Goal: Task Accomplishment & Management: Manage account settings

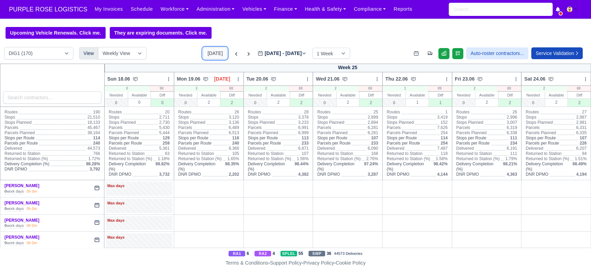
click at [207, 56] on button "[DATE]" at bounding box center [215, 53] width 24 height 12
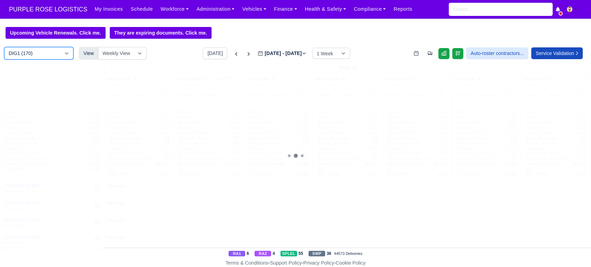
click at [50, 52] on select "DIG1 (170) DAK1 (1) GIMD (19)" at bounding box center [38, 53] width 69 height 12
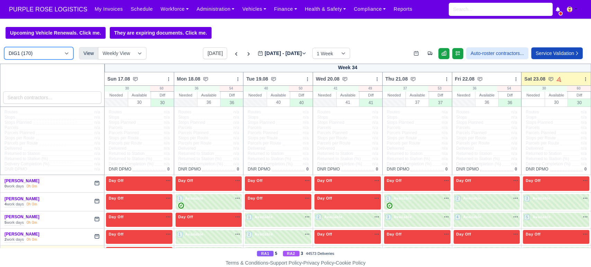
type input "[DATE]"
select select "5"
click at [4, 48] on select "DIG1 (170) DAK1 (1) GIMD (19)" at bounding box center [38, 53] width 69 height 12
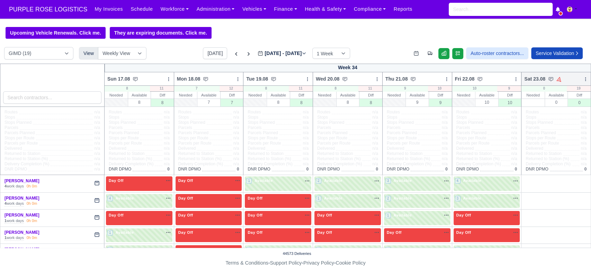
click at [371, 80] on icon at bounding box center [585, 79] width 5 height 5
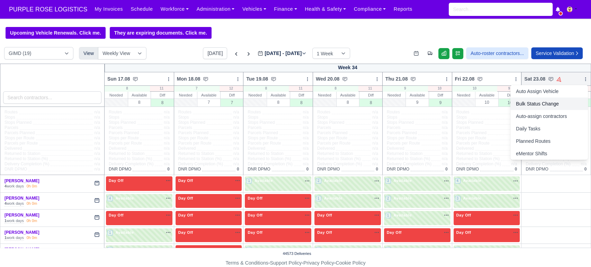
click at [371, 103] on link "Bulk Status Change" at bounding box center [548, 104] width 77 height 12
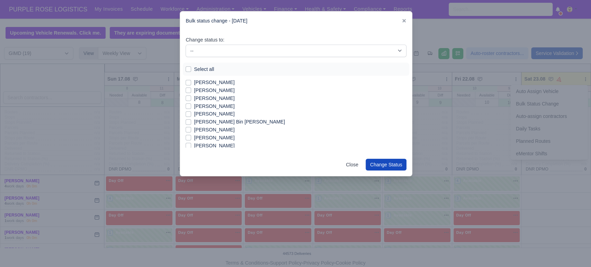
click at [206, 70] on label "Select all" at bounding box center [204, 69] width 20 height 8
click at [191, 70] on input "Select all" at bounding box center [188, 68] width 6 height 6
checkbox input "true"
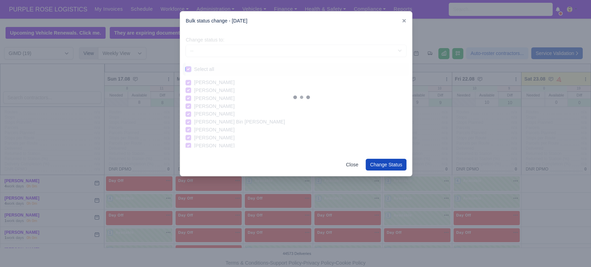
checkbox input "true"
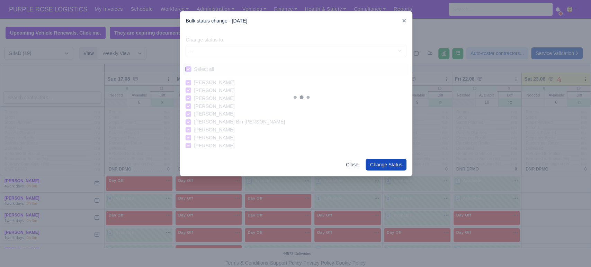
checkbox input "true"
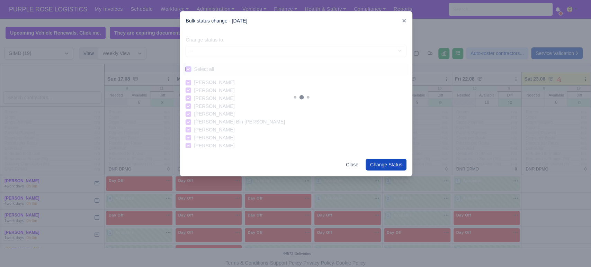
checkbox input "true"
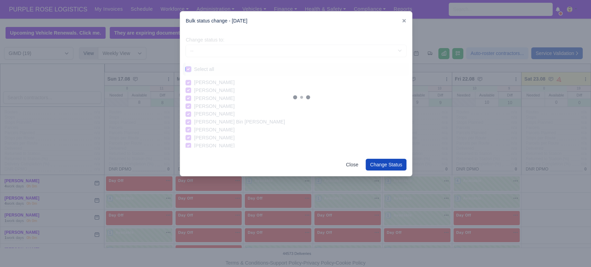
checkbox input "true"
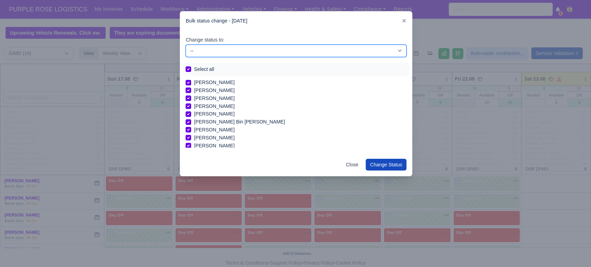
click at [275, 55] on select "-- Available Day Off Stand By Holiday In Office OSM Ridealong Nursery 1 Nursery…" at bounding box center [295, 51] width 221 height 12
select select "Day Off"
click at [185, 45] on select "-- Available Day Off Stand By Holiday In Office OSM Ridealong Nursery 1 Nursery…" at bounding box center [295, 51] width 221 height 12
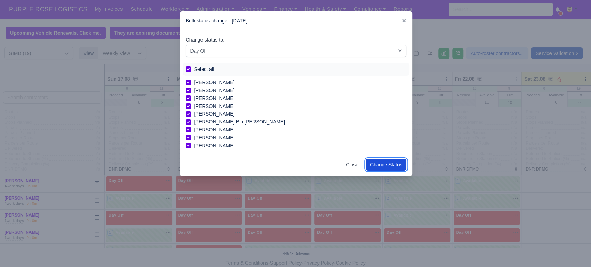
click at [371, 165] on button "Change Status" at bounding box center [385, 165] width 41 height 12
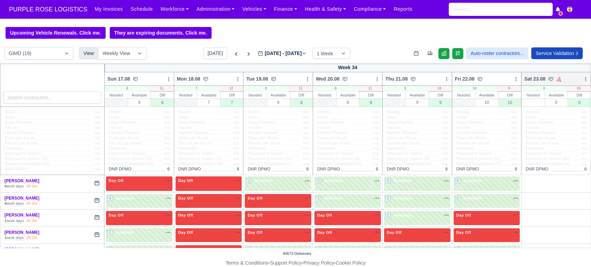
click at [371, 77] on icon at bounding box center [585, 79] width 5 height 5
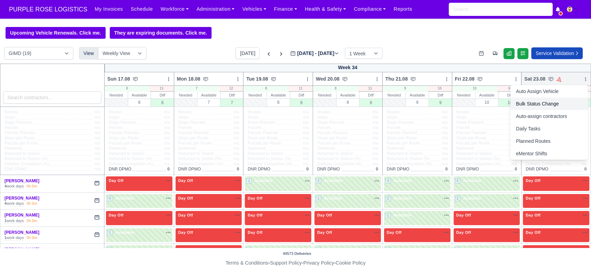
click at [371, 104] on link "Bulk Status Change" at bounding box center [548, 104] width 77 height 12
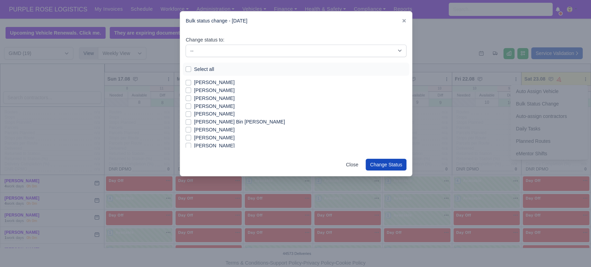
click at [198, 81] on label "[PERSON_NAME]" at bounding box center [214, 83] width 40 height 8
click at [191, 81] on input "[PERSON_NAME]" at bounding box center [188, 82] width 6 height 6
checkbox input "true"
click at [200, 91] on label "[PERSON_NAME]" at bounding box center [214, 90] width 40 height 8
click at [191, 91] on input "[PERSON_NAME]" at bounding box center [188, 89] width 6 height 6
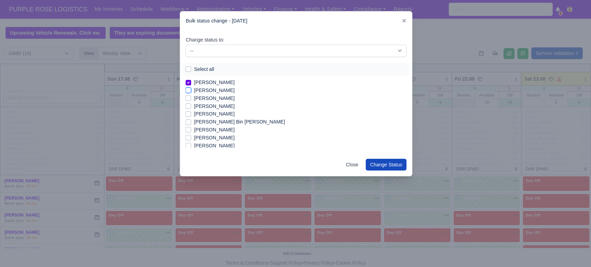
checkbox input "true"
click at [203, 97] on label "[PERSON_NAME]" at bounding box center [214, 98] width 40 height 8
click at [191, 97] on input "[PERSON_NAME]" at bounding box center [188, 97] width 6 height 6
checkbox input "true"
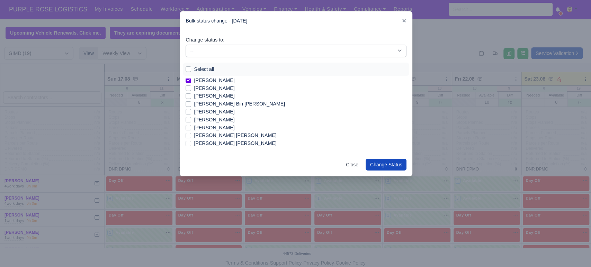
click at [211, 120] on label "[PERSON_NAME]" at bounding box center [214, 120] width 40 height 8
click at [191, 120] on input "[PERSON_NAME]" at bounding box center [188, 119] width 6 height 6
checkbox input "true"
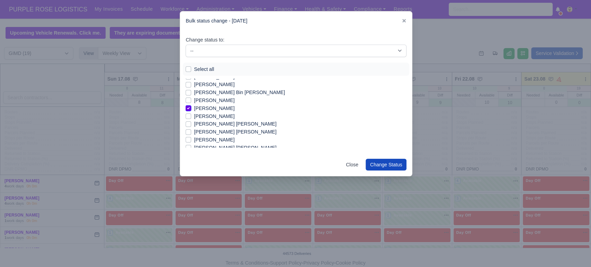
scroll to position [30, 0]
click at [205, 141] on label "[PERSON_NAME]" at bounding box center [214, 139] width 40 height 8
click at [191, 141] on input "[PERSON_NAME]" at bounding box center [188, 138] width 6 height 6
checkbox input "true"
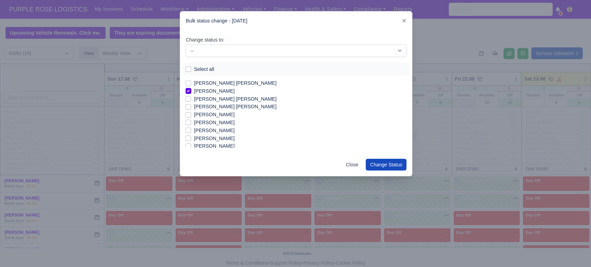
scroll to position [86, 0]
click at [217, 126] on label "[PERSON_NAME]" at bounding box center [214, 123] width 40 height 8
click at [191, 125] on input "[PERSON_NAME]" at bounding box center [188, 122] width 6 height 6
checkbox input "true"
click at [209, 139] on label "[PERSON_NAME]" at bounding box center [214, 139] width 40 height 8
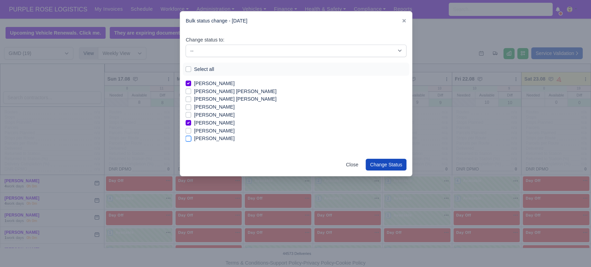
click at [191, 139] on input "[PERSON_NAME]" at bounding box center [188, 138] width 6 height 6
checkbox input "true"
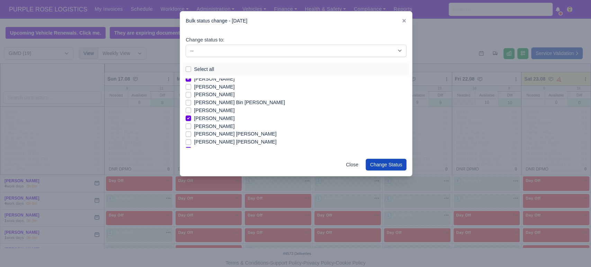
scroll to position [0, 0]
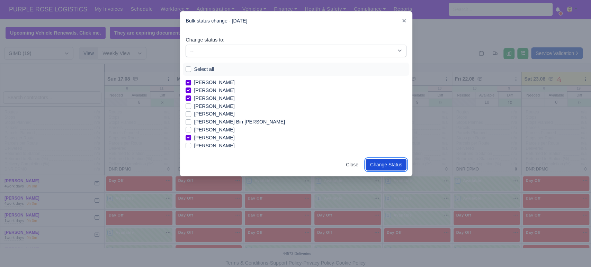
click at [371, 167] on button "Change Status" at bounding box center [385, 165] width 41 height 12
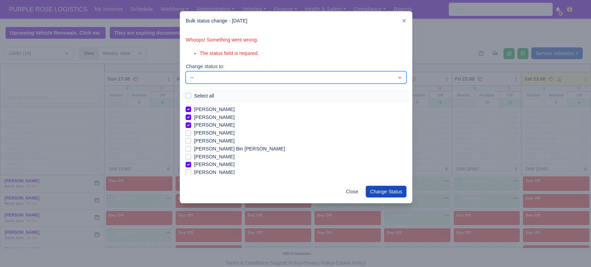
click at [257, 73] on select "-- Available Day Off Stand By Holiday In Office OSM Ridealong Nursery 1 Nursery…" at bounding box center [295, 77] width 221 height 12
select select "Available"
click at [185, 71] on select "-- Available Day Off Stand By Holiday In Office OSM Ridealong Nursery 1 Nursery…" at bounding box center [295, 77] width 221 height 12
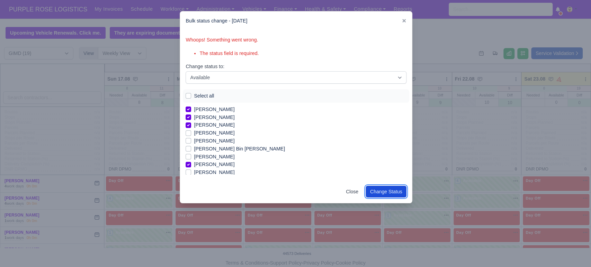
click at [371, 194] on button "Change Status" at bounding box center [385, 192] width 41 height 12
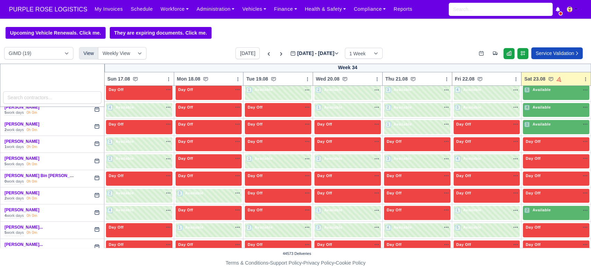
scroll to position [66, 0]
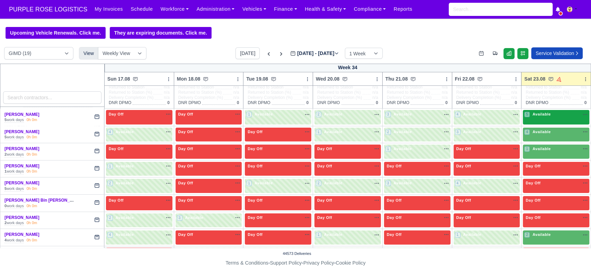
click at [371, 114] on div "5 Available na" at bounding box center [556, 114] width 64 height 6
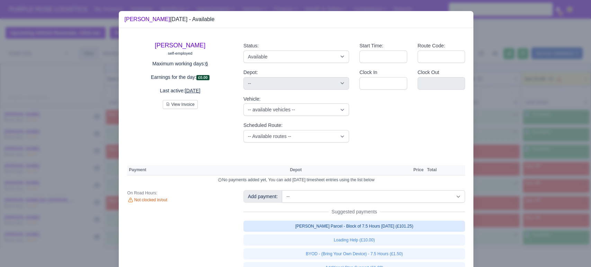
click at [342, 226] on link "[PERSON_NAME] Parcel - Block of 7.5 Hours [DATE] (£101.25)" at bounding box center [354, 226] width 222 height 11
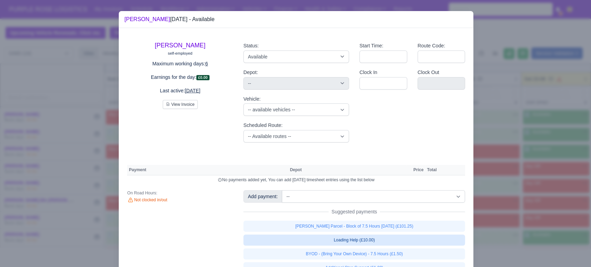
select select "5"
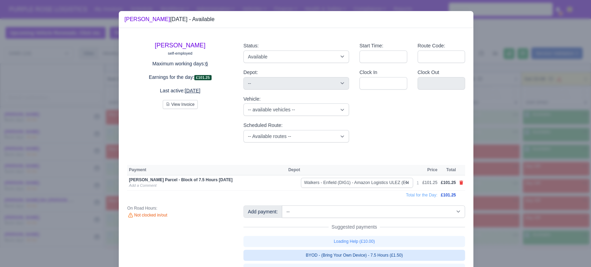
click at [355, 257] on link "BYOD - (Bring Your Own Device) - 7.5 Hours (£1.50)" at bounding box center [354, 255] width 222 height 11
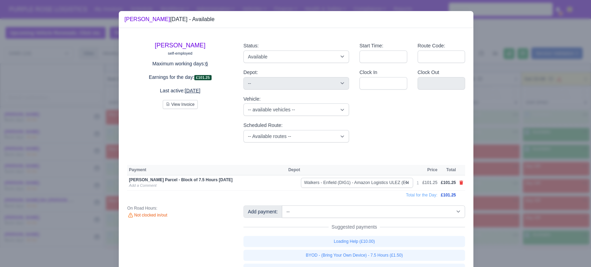
select select "5"
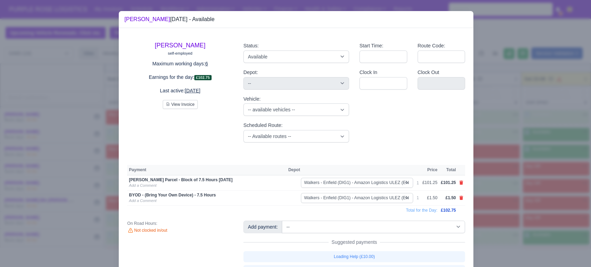
click at [371, 201] on div at bounding box center [295, 133] width 591 height 267
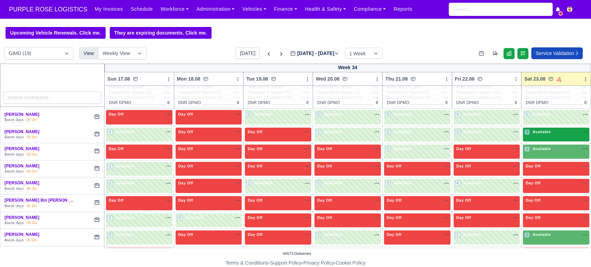
click at [371, 132] on span "Available" at bounding box center [541, 131] width 21 height 5
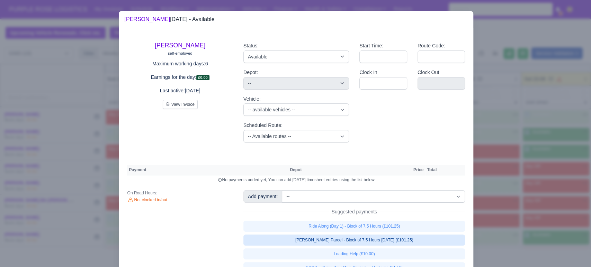
click at [331, 241] on link "[PERSON_NAME] Parcel - Block of 7.5 Hours [DATE] (£101.25)" at bounding box center [354, 240] width 222 height 11
select select "5"
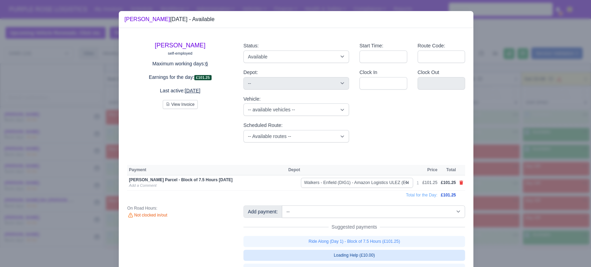
click at [326, 257] on link "Loading Help (£10.00)" at bounding box center [354, 255] width 222 height 11
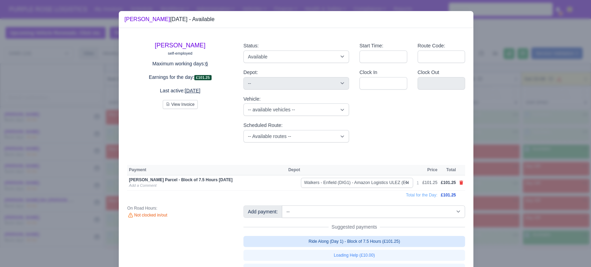
select select "5"
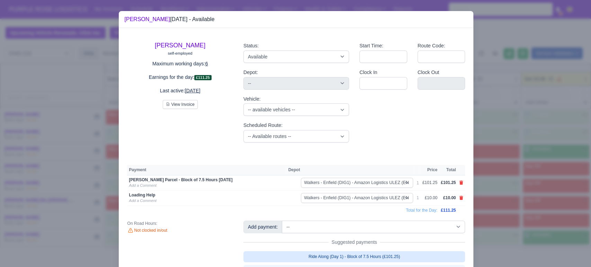
click at [327, 259] on link "Ride Along (Day 1) - Block of 7.5 Hours (£101.25)" at bounding box center [354, 256] width 222 height 11
select select "5"
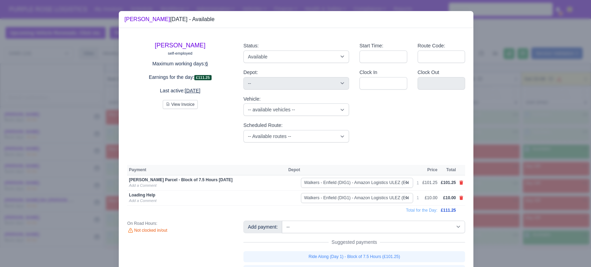
select select "5"
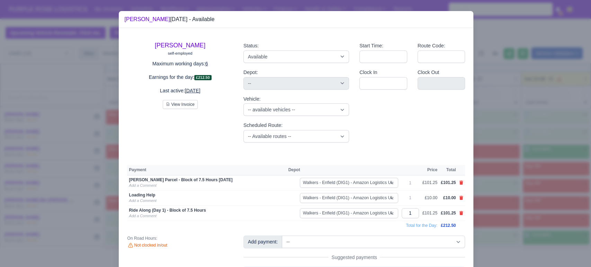
scroll to position [35, 0]
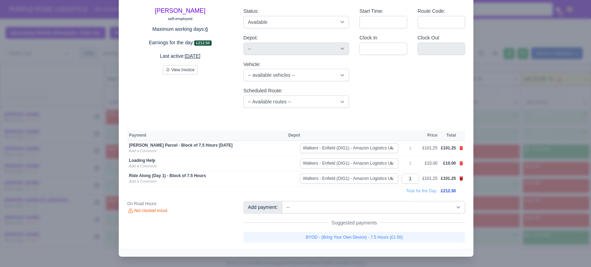
click at [371, 177] on icon at bounding box center [461, 178] width 4 height 4
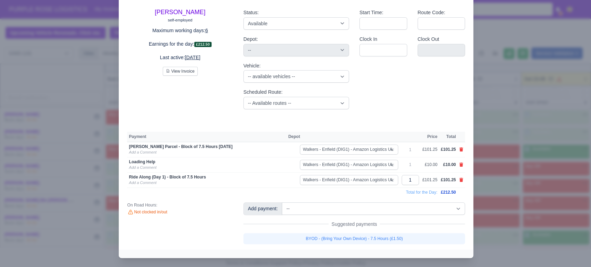
select select
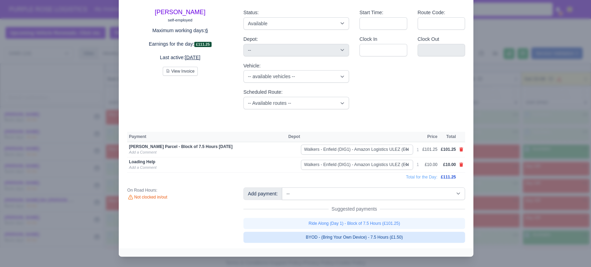
click at [371, 237] on link "BYOD - (Bring Your Own Device) - 7.5 Hours (£1.50)" at bounding box center [354, 237] width 222 height 11
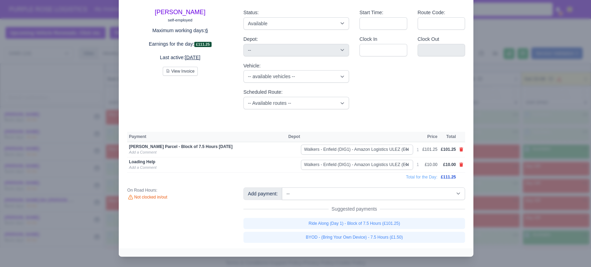
select select "5"
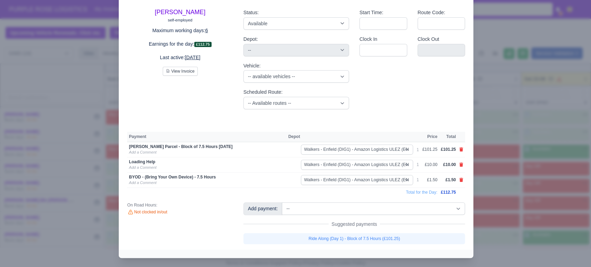
scroll to position [34, 0]
click at [371, 189] on div at bounding box center [295, 133] width 591 height 267
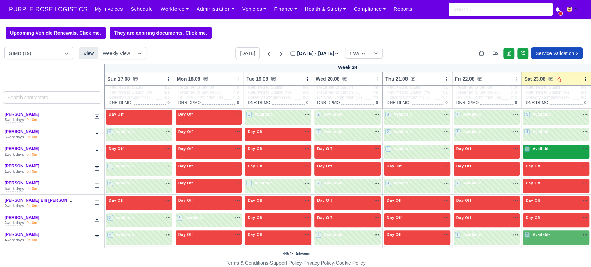
click at [371, 154] on div "1 Available" at bounding box center [555, 152] width 66 height 14
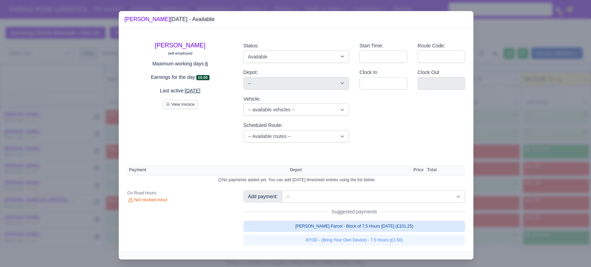
click at [371, 227] on link "[PERSON_NAME] Parcel - Block of 7.5 Hours [DATE] (£101.25)" at bounding box center [354, 226] width 222 height 11
select select "5"
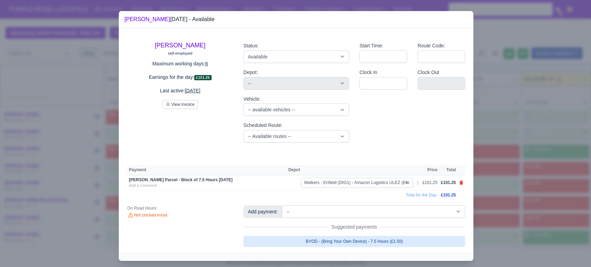
click at [365, 239] on link "BYOD - (Bring Your Own Device) - 7.5 Hours (£1.50)" at bounding box center [354, 241] width 222 height 11
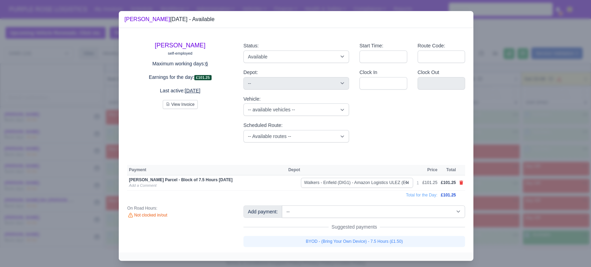
select select "5"
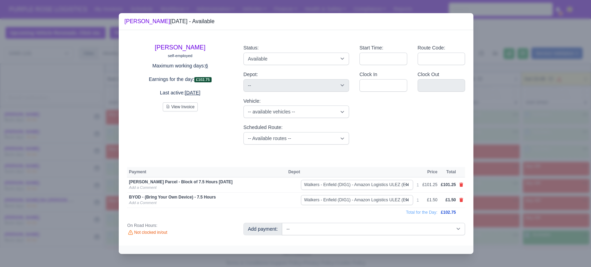
click at [371, 219] on div at bounding box center [295, 133] width 591 height 267
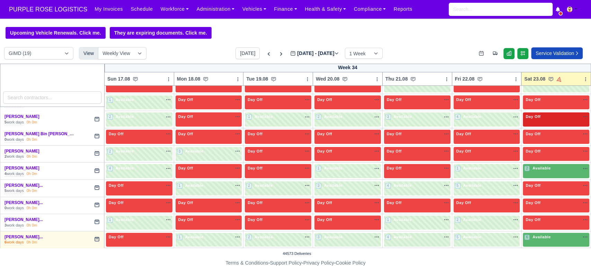
scroll to position [133, 0]
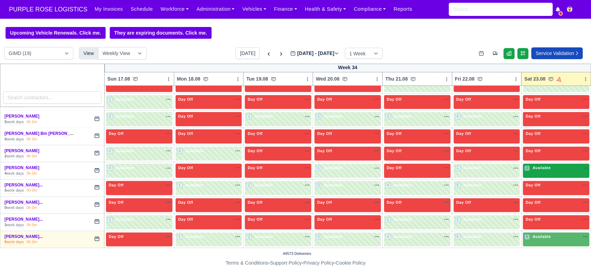
click at [371, 169] on div "2 Available na" at bounding box center [556, 168] width 64 height 6
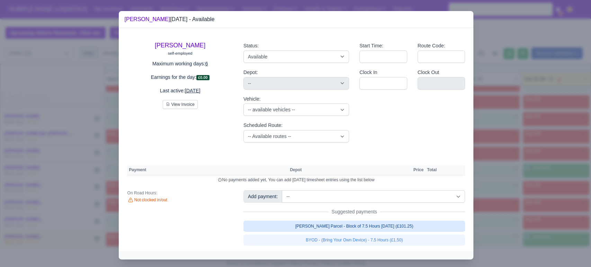
click at [371, 228] on link "[PERSON_NAME] Parcel - Block of 7.5 Hours [DATE] (£101.25)" at bounding box center [354, 226] width 222 height 11
select select "5"
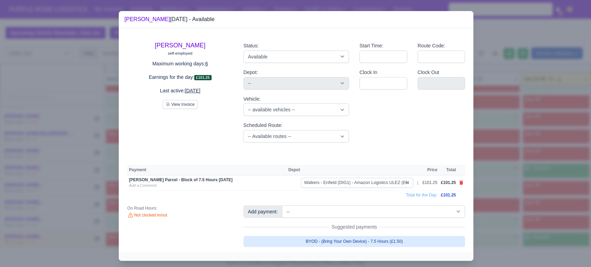
click at [371, 237] on link "BYOD - (Bring Your Own Device) - 7.5 Hours (£1.50)" at bounding box center [354, 241] width 222 height 11
select select "5"
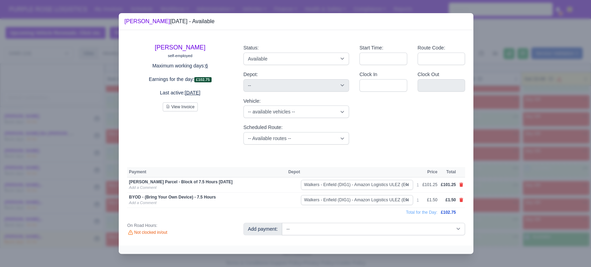
click at [371, 214] on div at bounding box center [295, 133] width 591 height 267
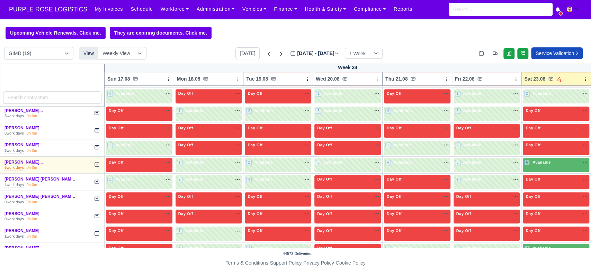
scroll to position [219, 0]
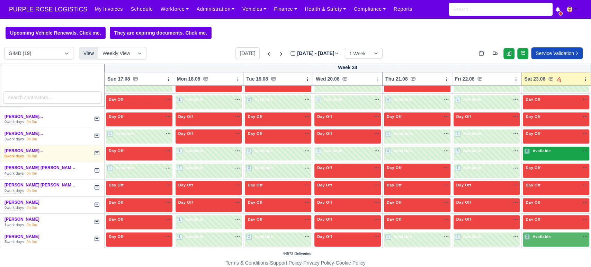
click at [371, 154] on div "6 Available na" at bounding box center [556, 151] width 64 height 7
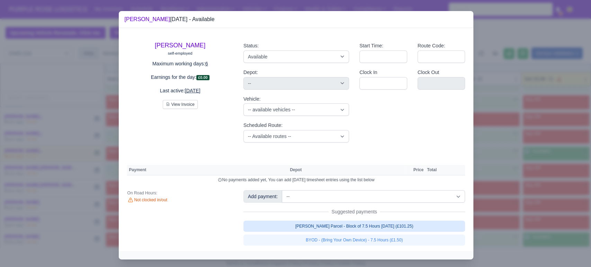
click at [371, 229] on link "[PERSON_NAME] Parcel - Block of 7.5 Hours [DATE] (£101.25)" at bounding box center [354, 226] width 222 height 11
select select "5"
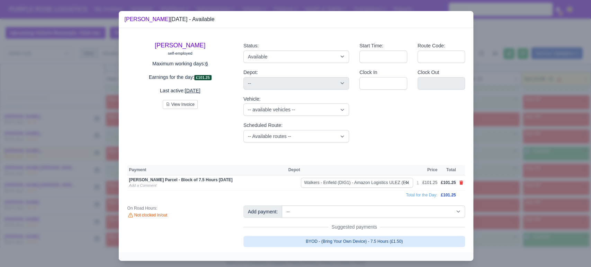
click at [371, 240] on link "BYOD - (Bring Your Own Device) - 7.5 Hours (£1.50)" at bounding box center [354, 241] width 222 height 11
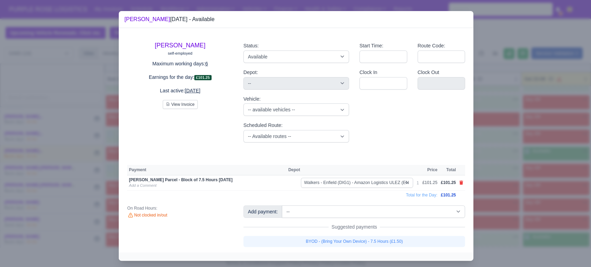
select select "5"
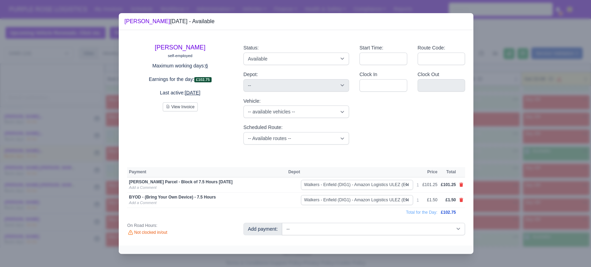
click at [371, 199] on div at bounding box center [295, 133] width 591 height 267
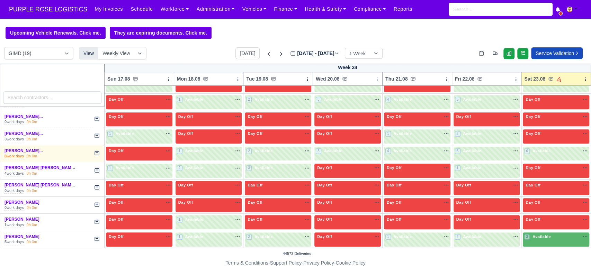
scroll to position [253, 0]
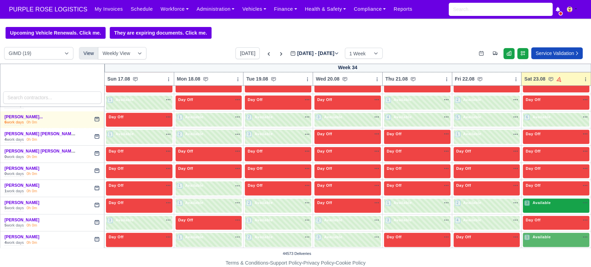
click at [371, 199] on div "3 Available" at bounding box center [555, 206] width 66 height 14
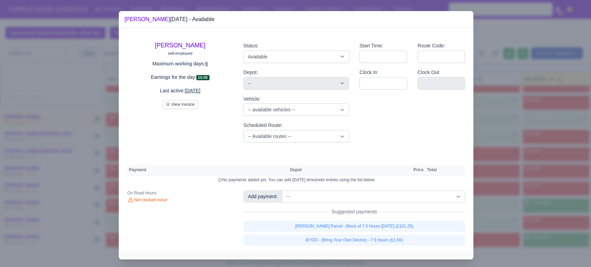
click at [371, 233] on div "[PERSON_NAME] Parcel - Block of 7.5 Hours [DATE] (£101.25) BYOD - (Bring Your O…" at bounding box center [354, 233] width 222 height 25
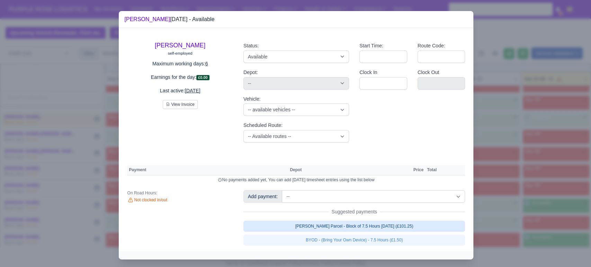
click at [371, 229] on link "[PERSON_NAME] Parcel - Block of 7.5 Hours [DATE] (£101.25)" at bounding box center [354, 226] width 222 height 11
select select "5"
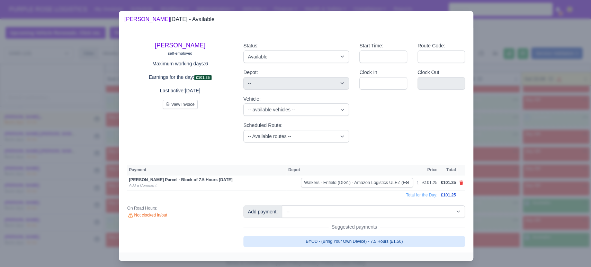
click at [371, 236] on link "BYOD - (Bring Your Own Device) - 7.5 Hours (£1.50)" at bounding box center [354, 241] width 222 height 11
select select "5"
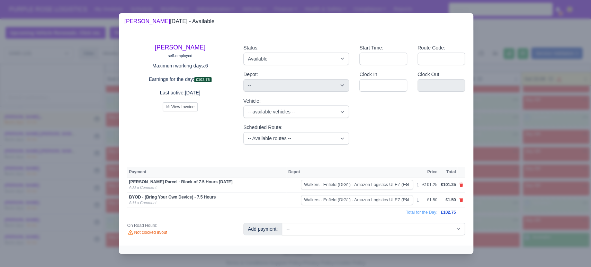
click at [371, 205] on div at bounding box center [295, 133] width 591 height 267
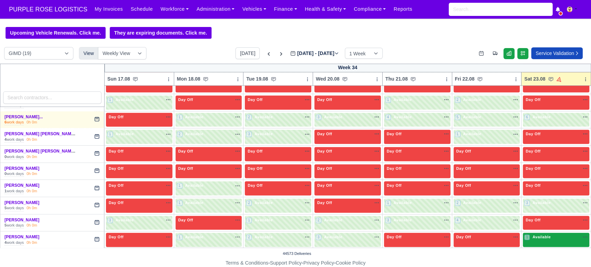
click at [371, 238] on span "Available" at bounding box center [541, 237] width 21 height 5
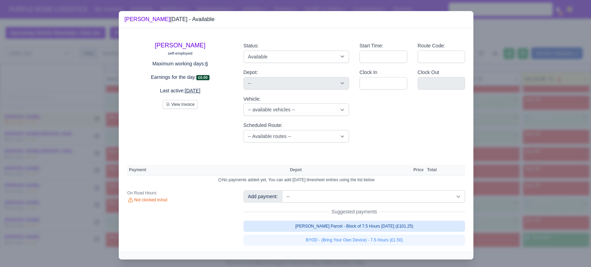
click at [345, 227] on link "[PERSON_NAME] Parcel - Block of 7.5 Hours [DATE] (£101.25)" at bounding box center [354, 226] width 222 height 11
select select "5"
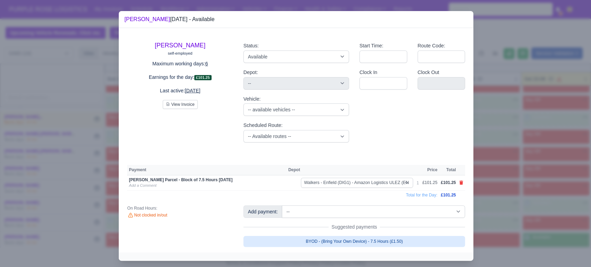
click at [330, 238] on link "BYOD - (Bring Your Own Device) - 7.5 Hours (£1.50)" at bounding box center [354, 241] width 222 height 11
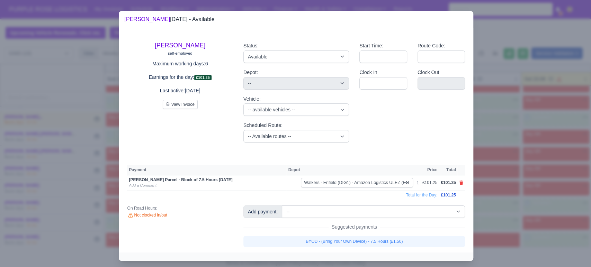
select select "5"
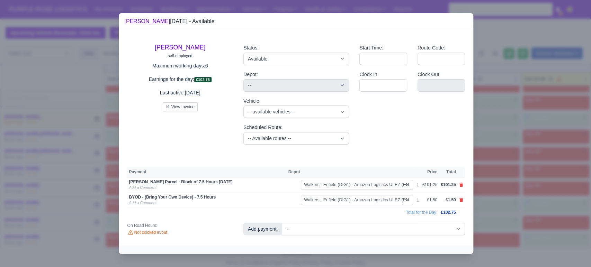
click at [371, 146] on div at bounding box center [295, 133] width 591 height 267
